Goal: Check status: Check status

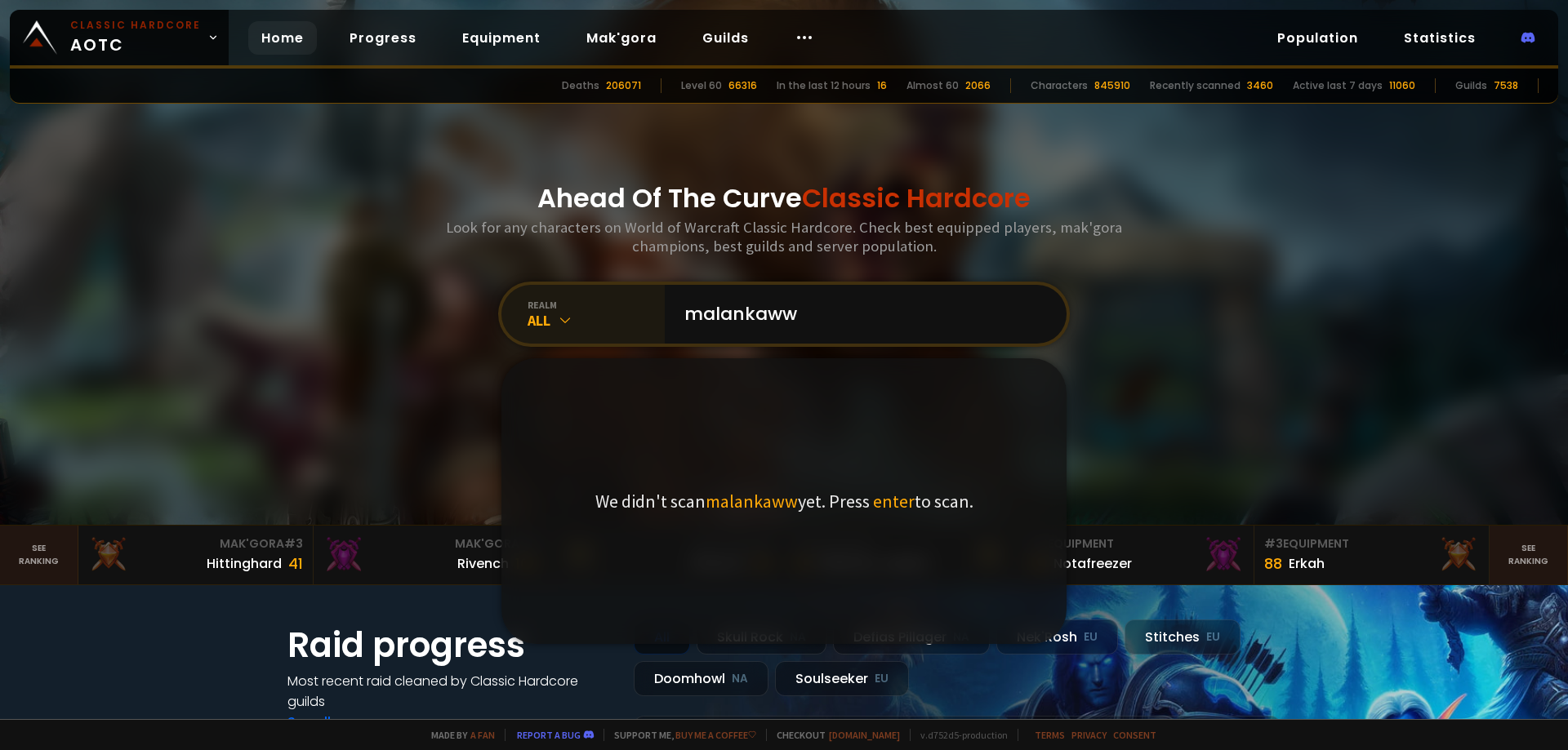
type input "malankaww"
click at [537, 317] on div "All" at bounding box center [596, 320] width 137 height 19
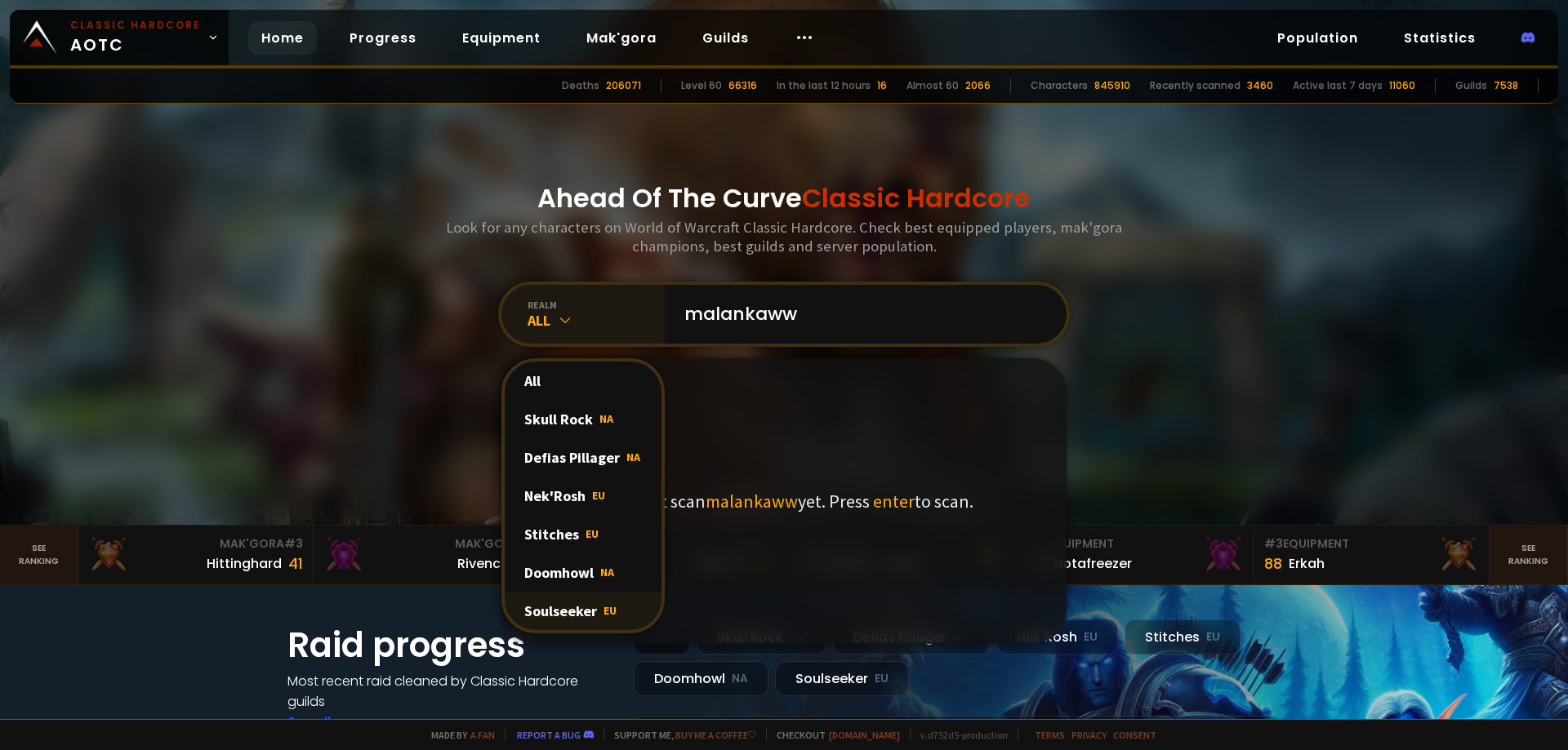
click at [576, 622] on div "Soulseeker EU" at bounding box center [583, 611] width 157 height 38
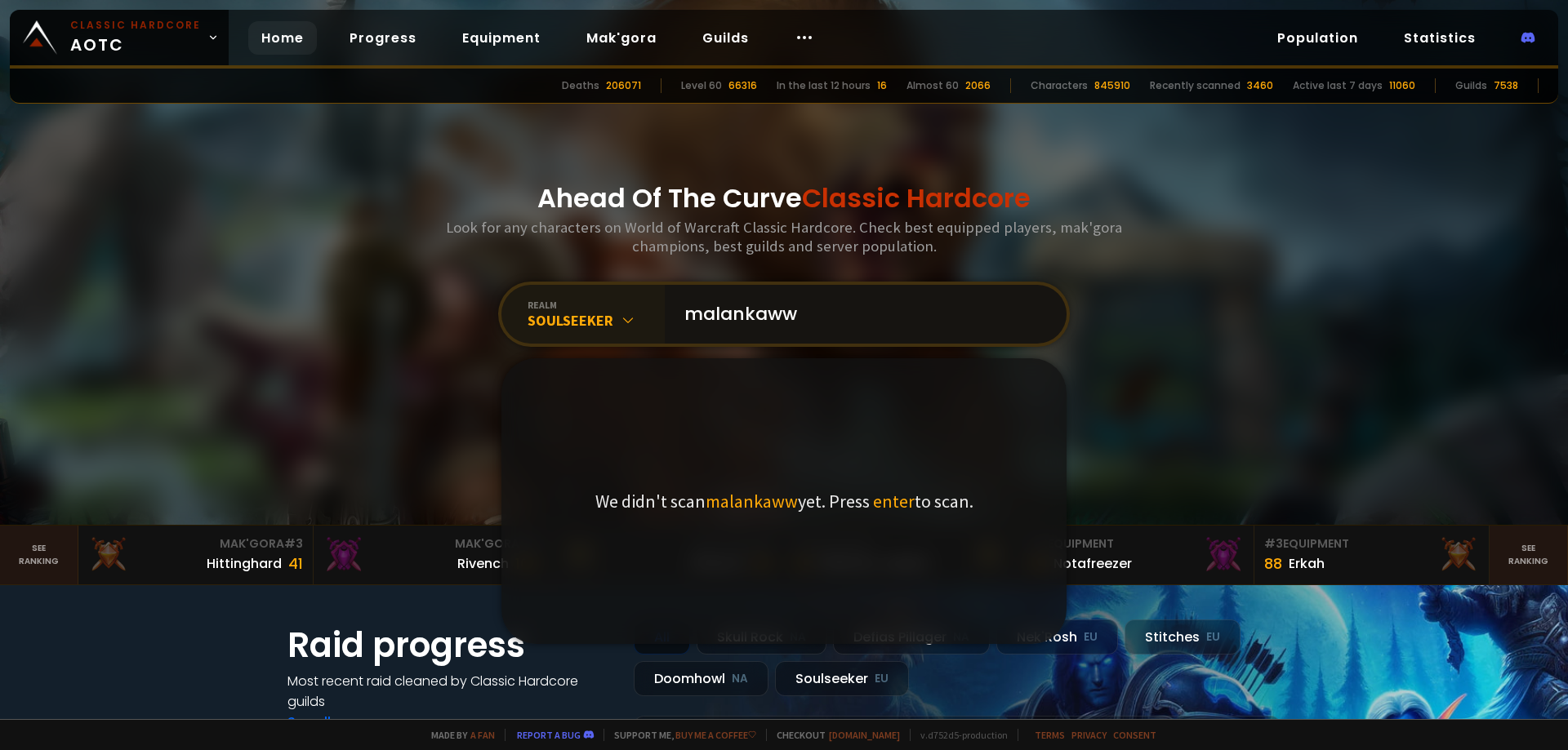
click at [820, 320] on input "malankaww" at bounding box center [861, 314] width 372 height 58
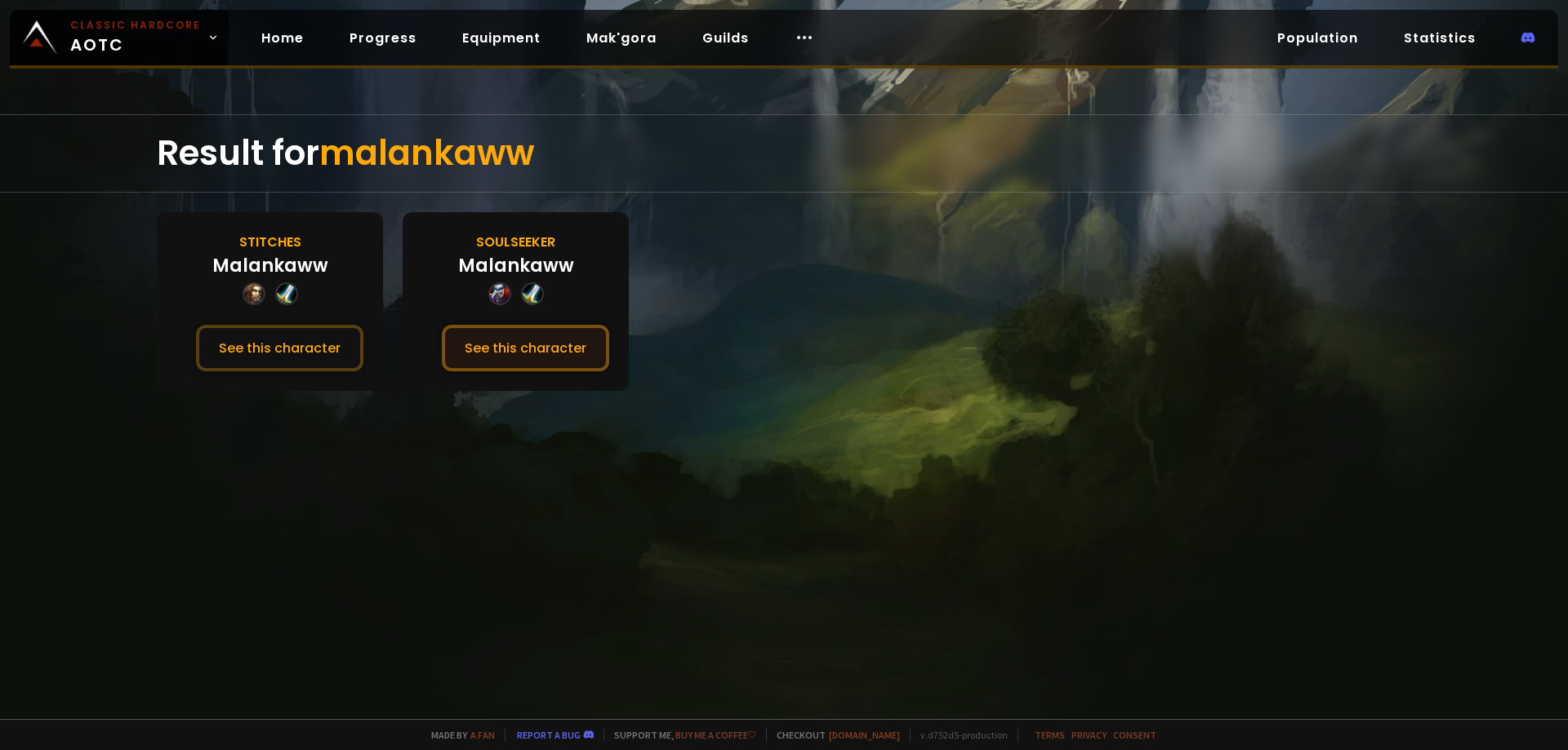
click at [503, 350] on button "See this character" at bounding box center [526, 348] width 168 height 46
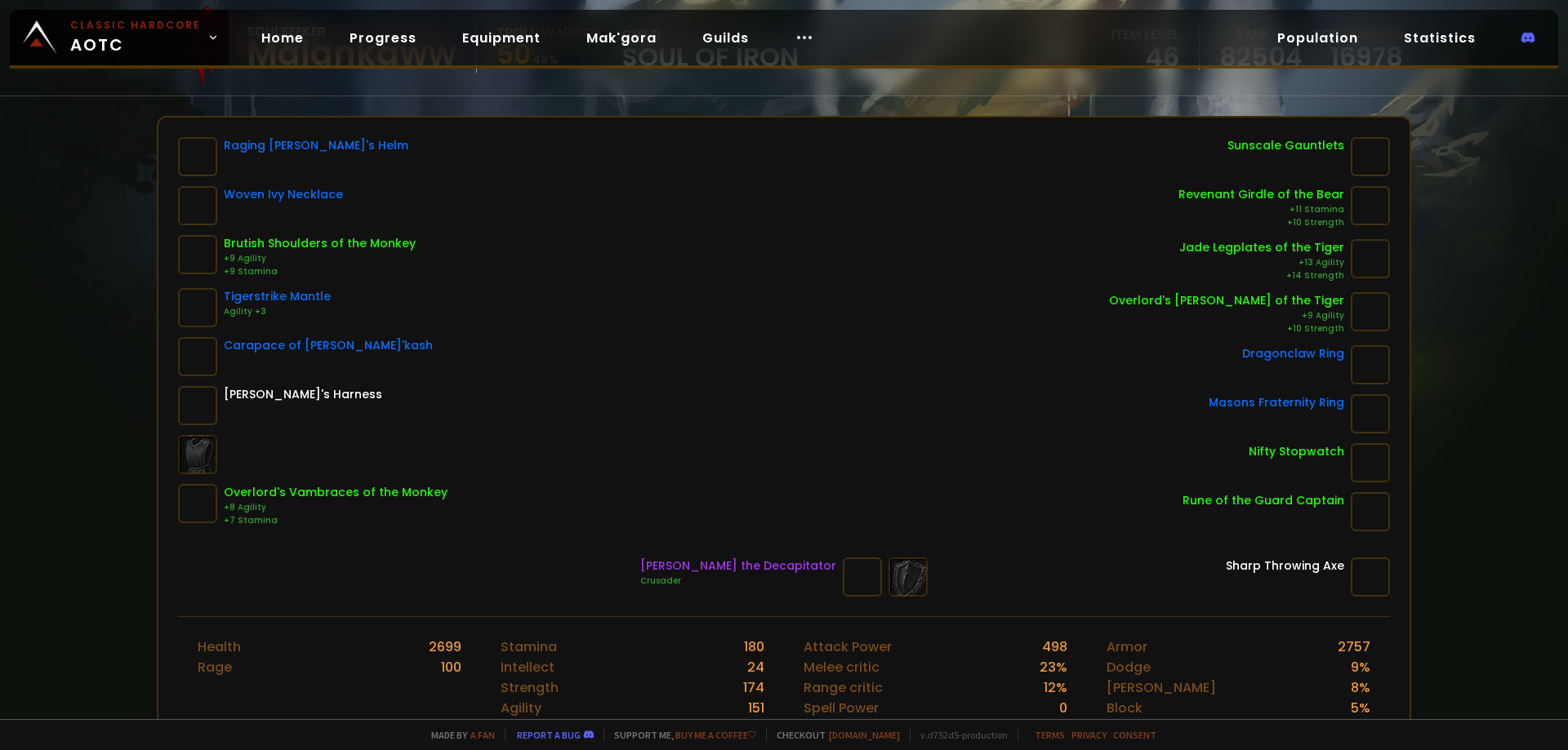
scroll to position [326, 0]
